Goal: Find specific page/section: Find specific page/section

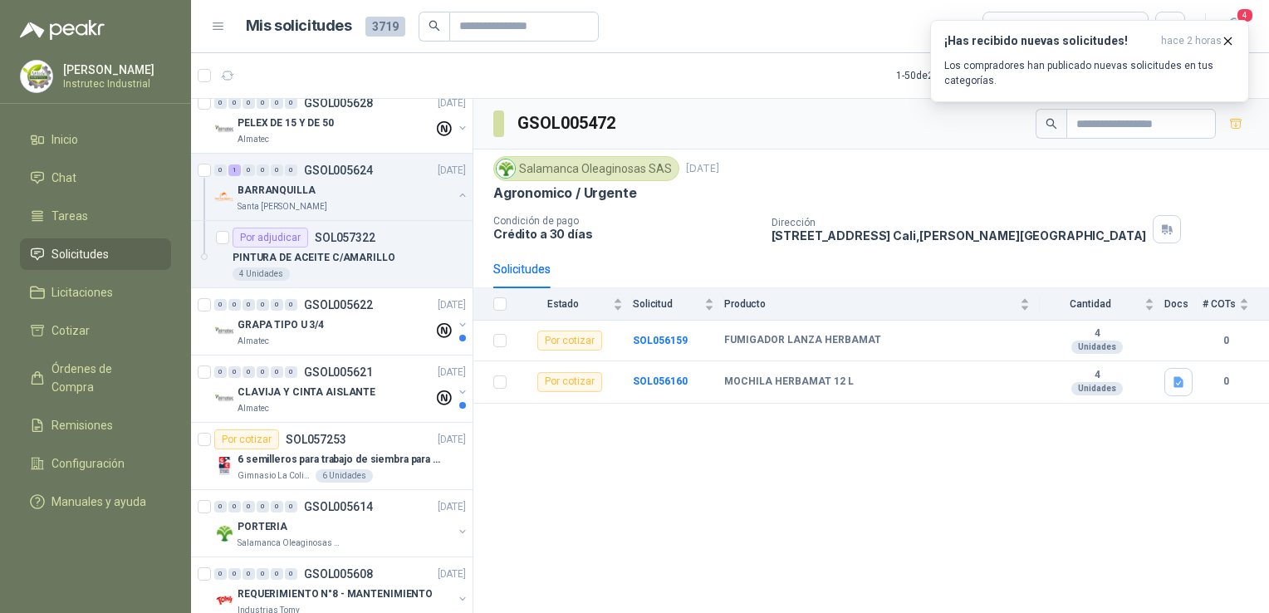
scroll to position [1330, 0]
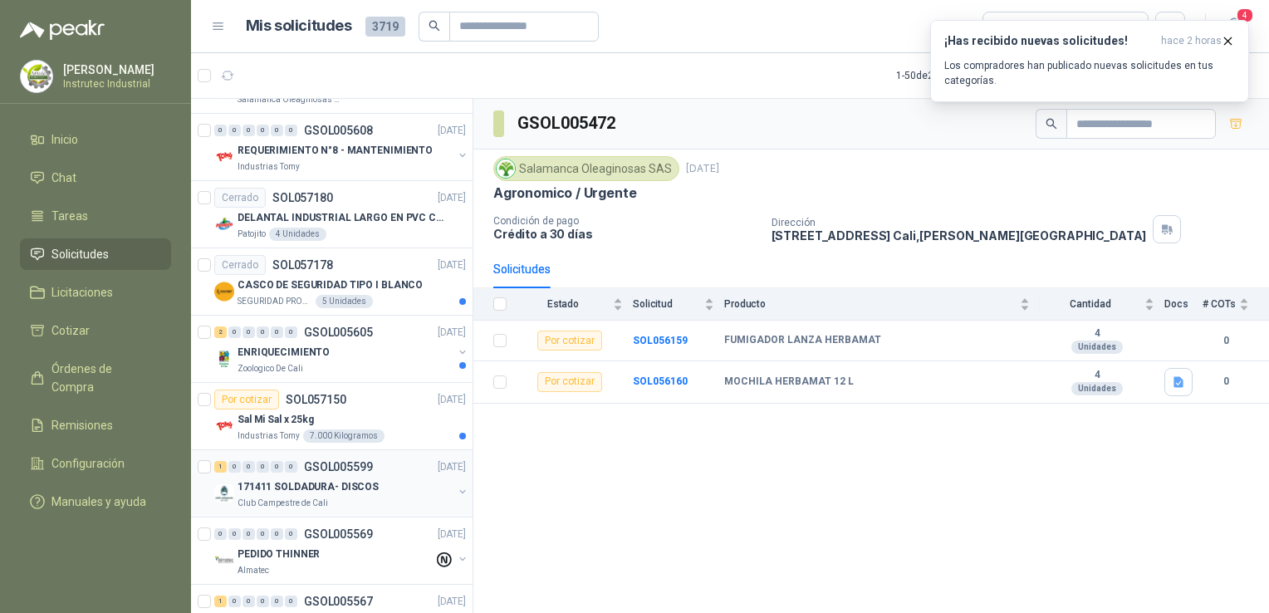
click at [404, 496] on div "Club Campestre de Cali" at bounding box center [344, 502] width 215 height 13
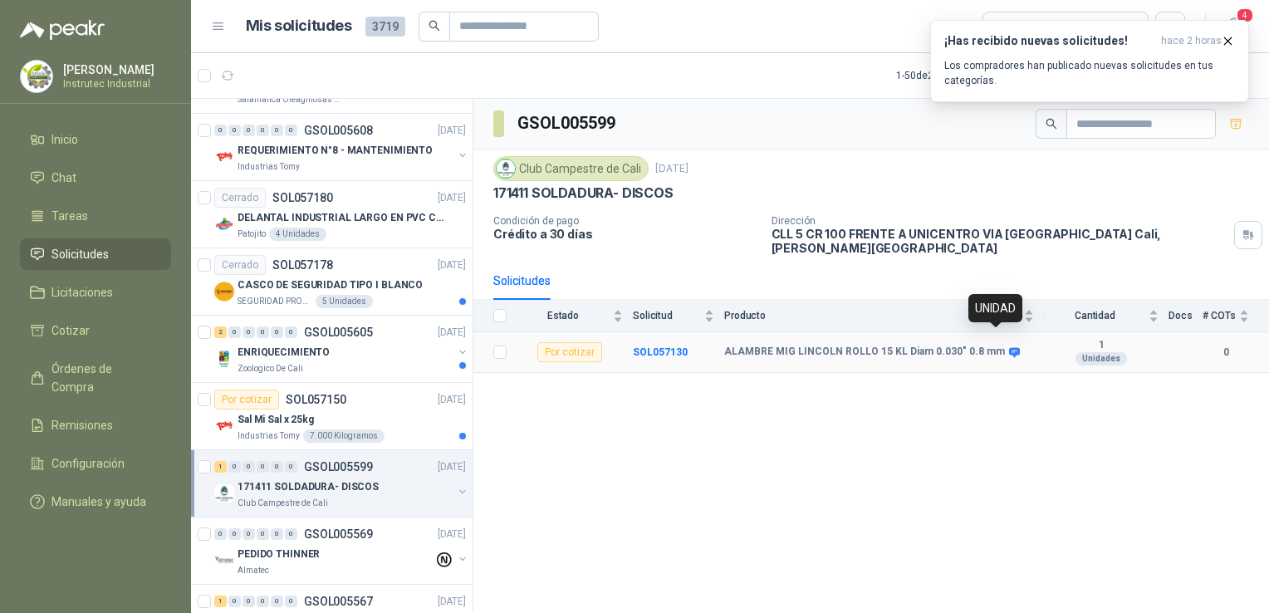
click at [1009, 347] on icon at bounding box center [1014, 352] width 11 height 10
click at [380, 362] on div "Zoologico De Cali" at bounding box center [344, 368] width 215 height 13
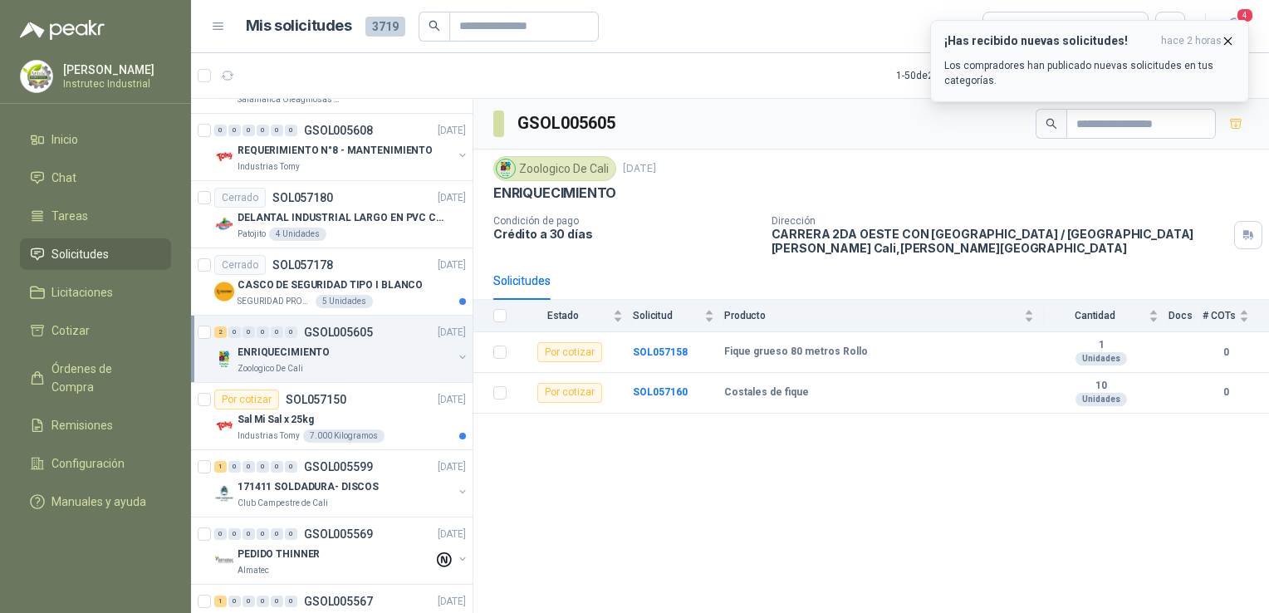
click at [1225, 39] on icon "button" at bounding box center [1227, 41] width 14 height 14
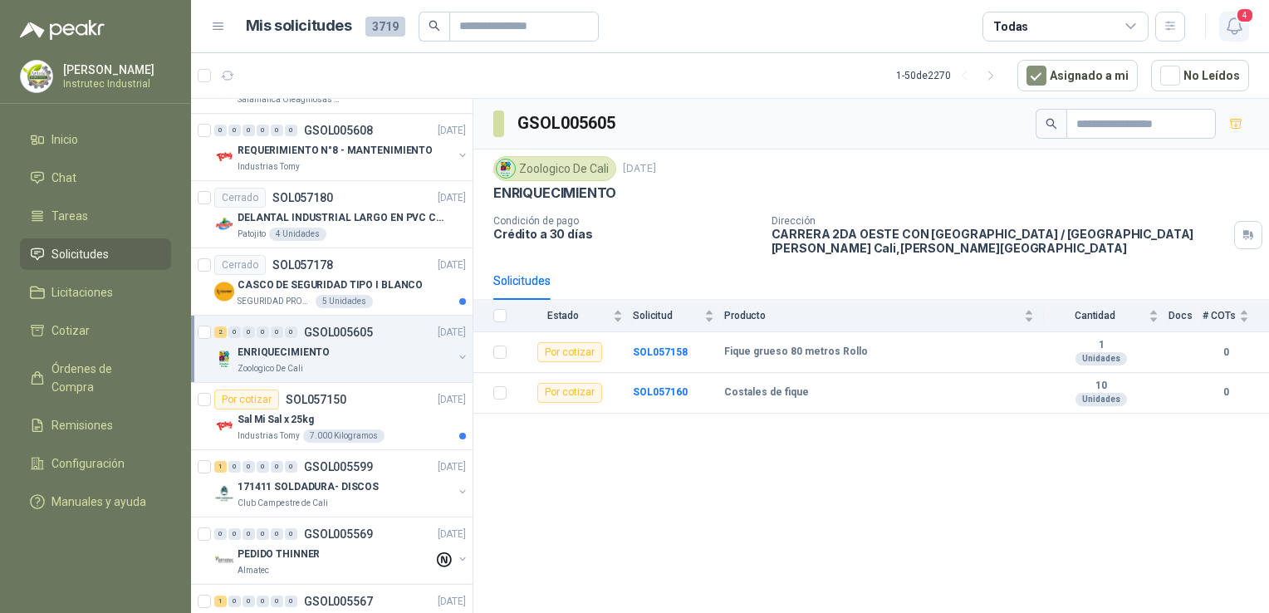
click at [1235, 24] on icon "button" at bounding box center [1234, 26] width 21 height 21
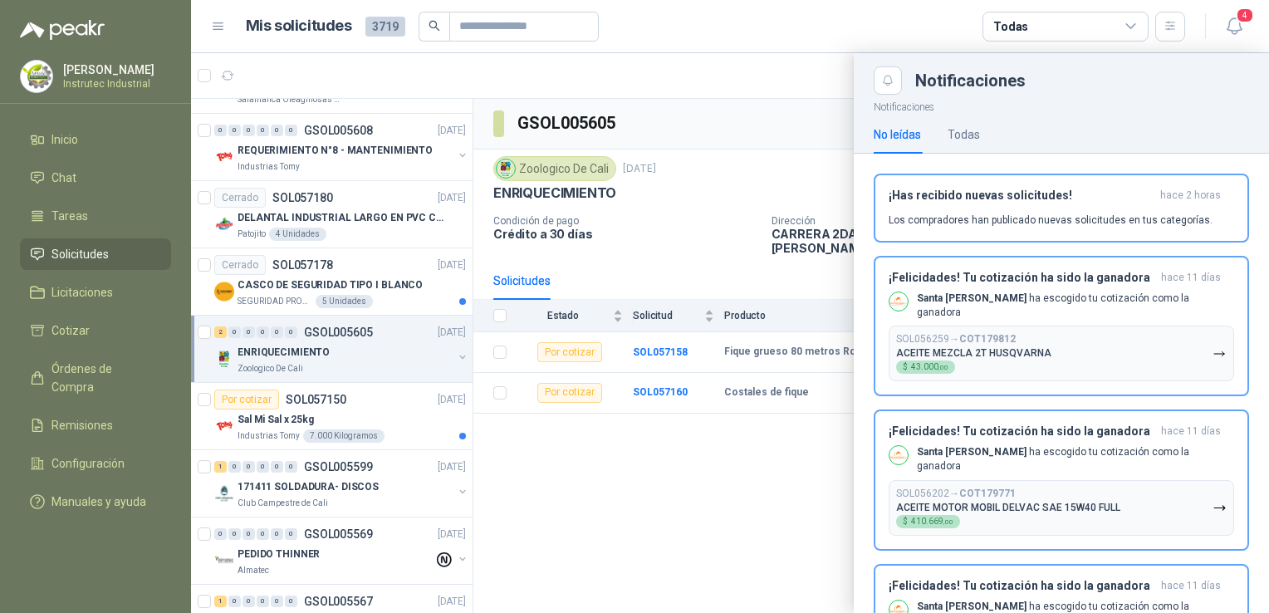
click at [465, 118] on div at bounding box center [730, 333] width 1078 height 560
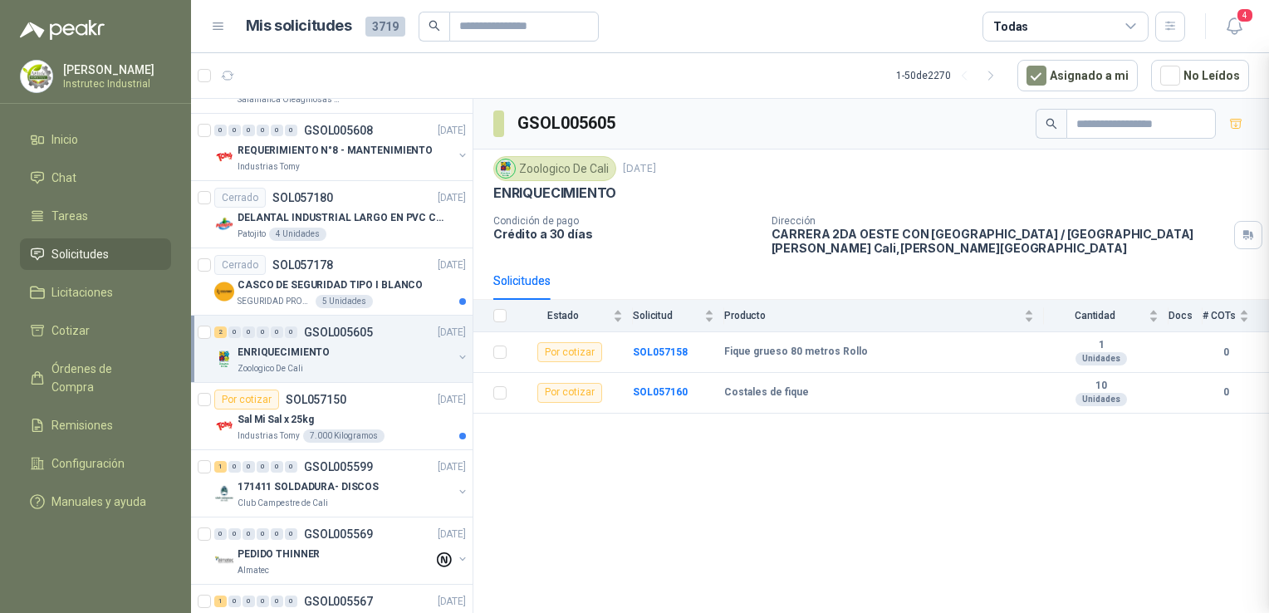
click at [465, 118] on div at bounding box center [730, 333] width 1078 height 560
